Goal: Transaction & Acquisition: Book appointment/travel/reservation

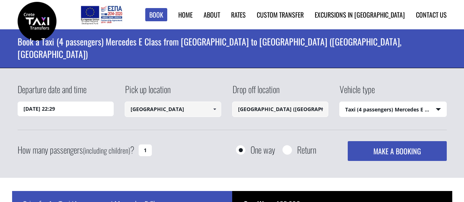
select select "540"
click at [174, 112] on input "Heraklion city" at bounding box center [173, 109] width 97 height 15
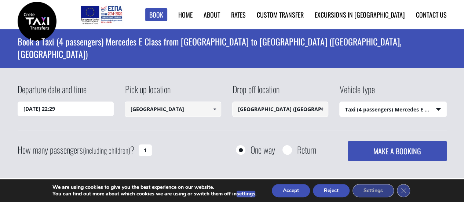
click at [217, 109] on span at bounding box center [215, 109] width 6 height 6
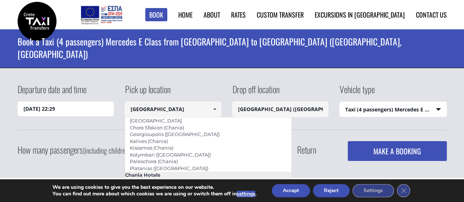
scroll to position [48, 0]
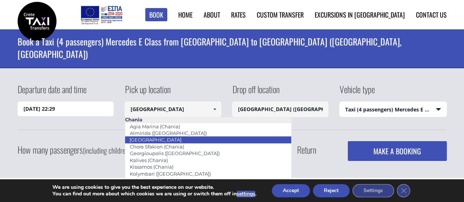
click at [200, 143] on li "[GEOGRAPHIC_DATA]" at bounding box center [208, 140] width 166 height 7
type input "[GEOGRAPHIC_DATA]"
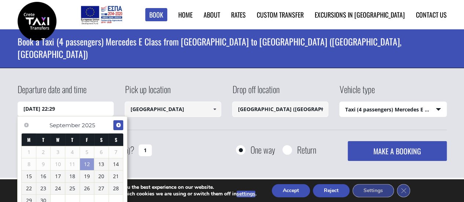
click at [120, 125] on span "Next" at bounding box center [119, 125] width 6 height 6
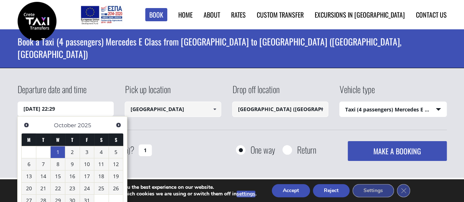
click at [55, 149] on link "1" at bounding box center [58, 152] width 14 height 12
click at [57, 153] on link "1" at bounding box center [58, 152] width 14 height 12
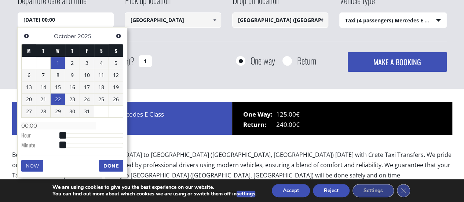
scroll to position [97, 0]
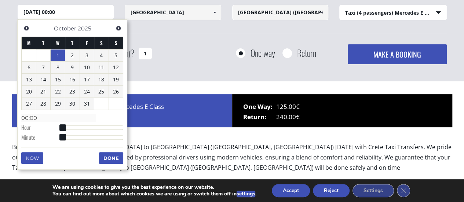
type input "01/10/2025 01:00"
type input "01:00"
type input "01/10/2025 02:00"
type input "02:00"
type input "01/10/2025 03:00"
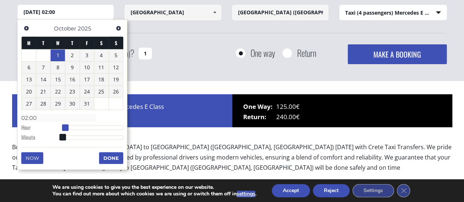
type input "03:00"
type input "01/10/2025 04:00"
type input "04:00"
type input "01/10/2025 05:00"
type input "05:00"
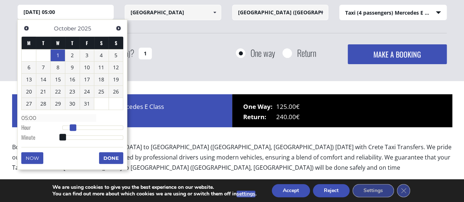
type input "01/10/2025 06:00"
type input "06:00"
type input "01/10/2025 07:00"
type input "07:00"
type input "01/10/2025 08:00"
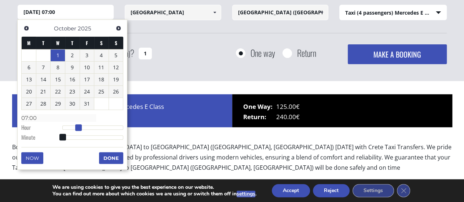
type input "08:00"
type input "01/10/2025 09:00"
type input "09:00"
type input "01/10/2025 10:00"
type input "10:00"
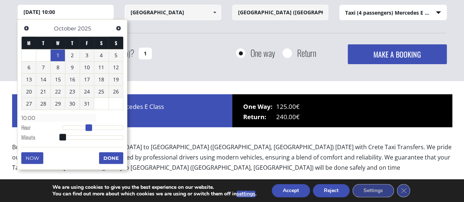
type input "01/10/2025 11:00"
type input "11:00"
type input "01/10/2025 12:00"
type input "12:00"
drag, startPoint x: 66, startPoint y: 127, endPoint x: 94, endPoint y: 129, distance: 27.9
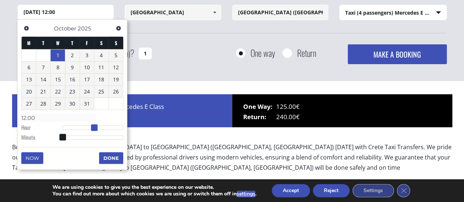
click at [94, 129] on div at bounding box center [92, 128] width 61 height 4
click at [111, 152] on button "Done" at bounding box center [111, 158] width 24 height 12
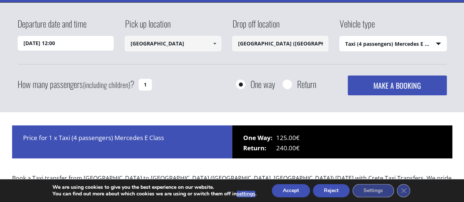
scroll to position [62, 0]
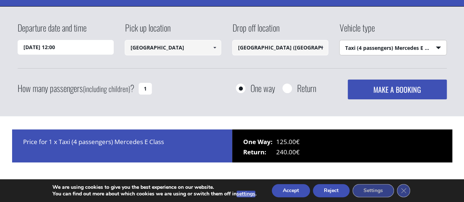
click at [399, 46] on select "Select vehicle type Taxi (4 passengers) Mercedes E Class Mini Van (7 passengers…" at bounding box center [393, 47] width 107 height 15
click at [340, 40] on select "Select vehicle type Taxi (4 passengers) Mercedes E Class Mini Van (7 passengers…" at bounding box center [393, 47] width 107 height 15
click at [151, 92] on div "How many passengers (including children) ? 1" at bounding box center [93, 89] width 151 height 18
click at [146, 90] on input "1" at bounding box center [145, 89] width 13 height 12
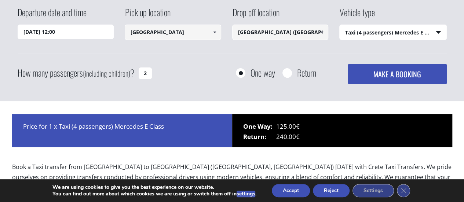
scroll to position [66, 0]
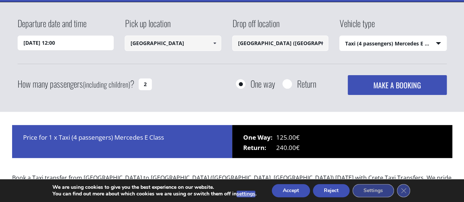
type input "2"
click at [382, 86] on button "MAKE A BOOKING" at bounding box center [397, 85] width 99 height 20
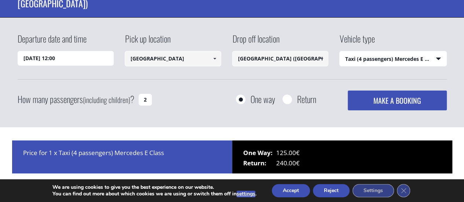
scroll to position [0, 0]
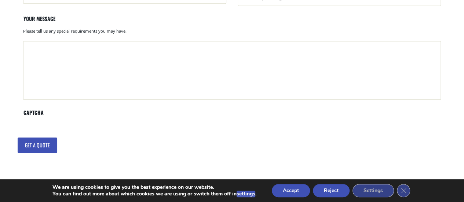
scroll to position [330, 0]
